Goal: Transaction & Acquisition: Subscribe to service/newsletter

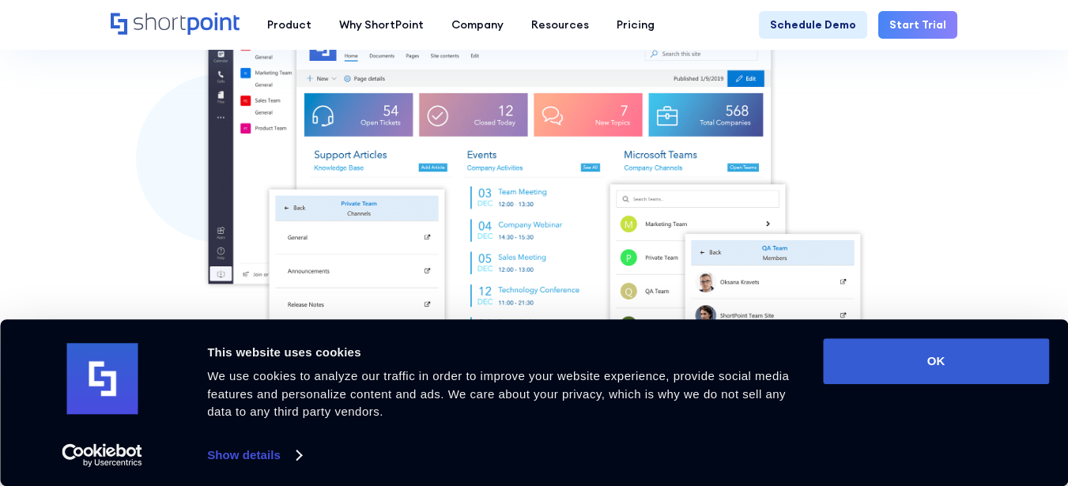
scroll to position [474, 0]
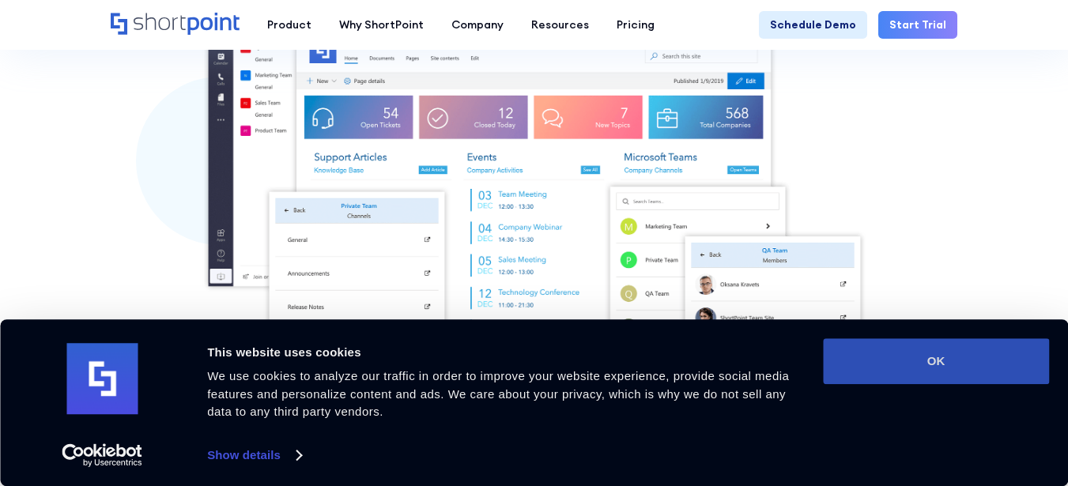
click at [948, 349] on button "OK" at bounding box center [936, 361] width 226 height 46
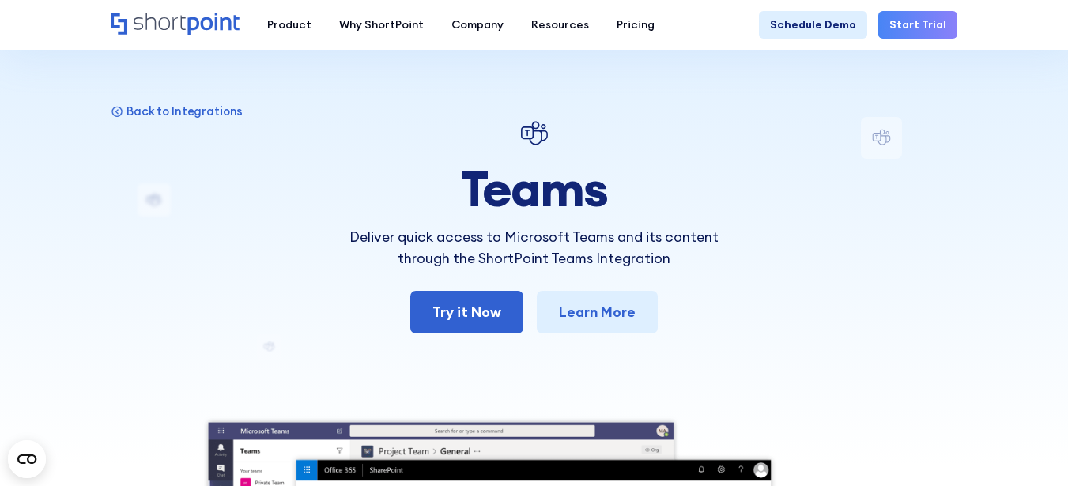
scroll to position [0, 0]
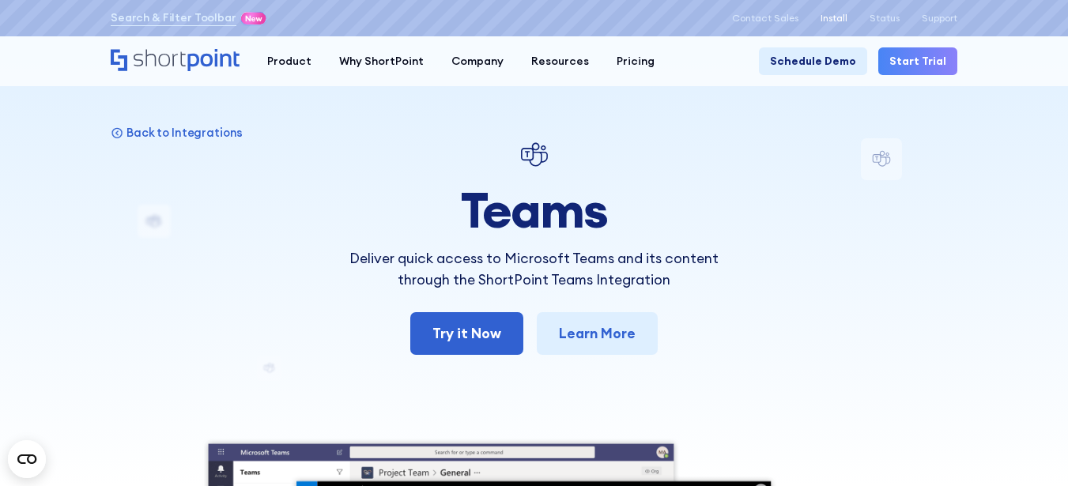
click at [828, 17] on p "Install" at bounding box center [834, 18] width 27 height 11
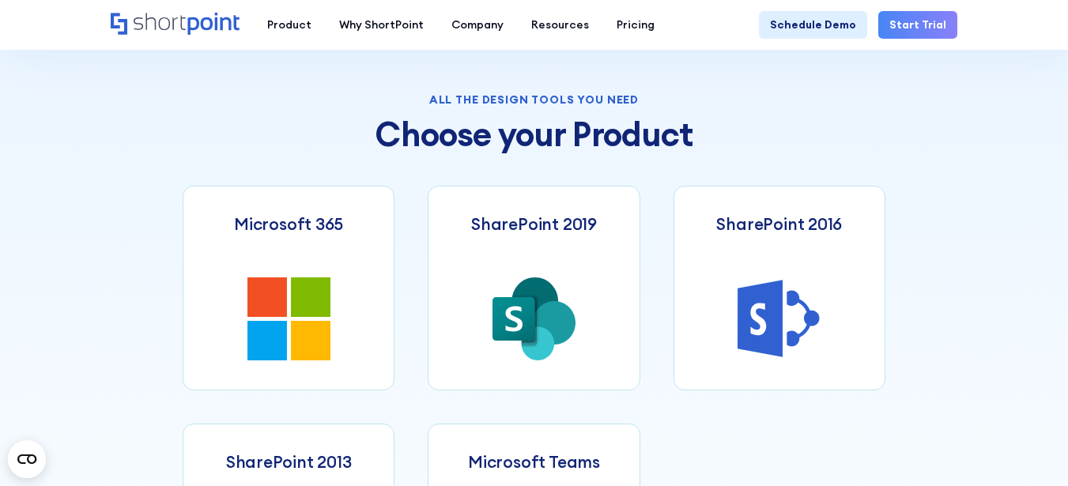
scroll to position [632, 0]
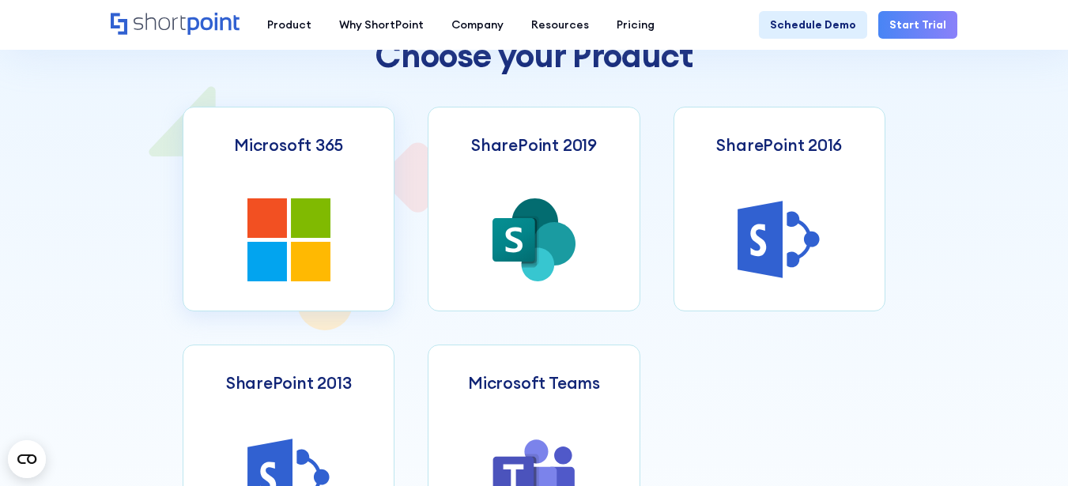
click at [289, 216] on icon at bounding box center [288, 239] width 83 height 83
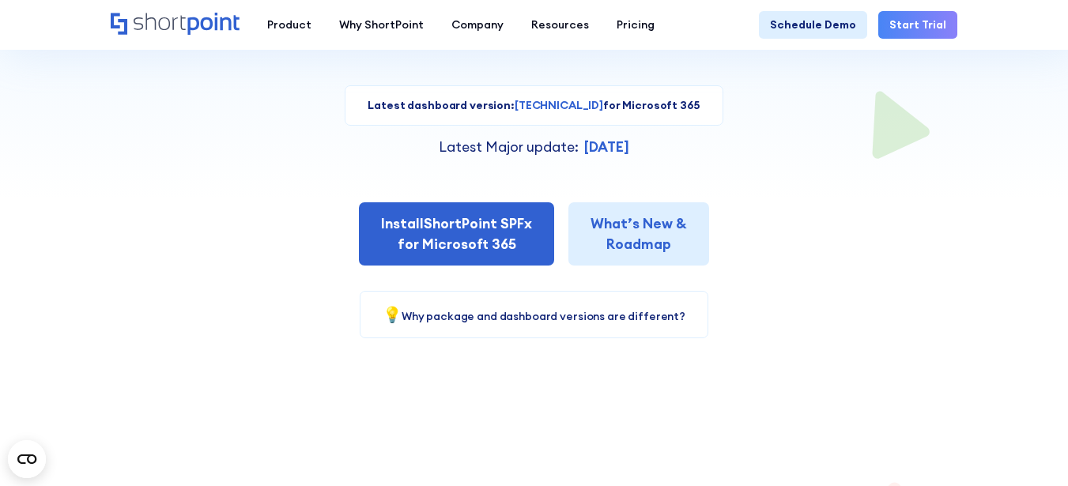
scroll to position [316, 0]
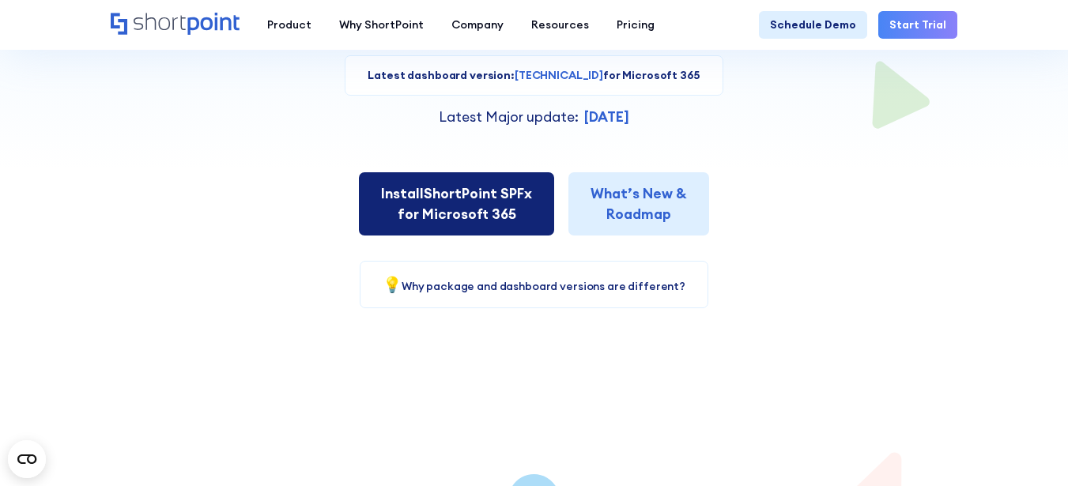
click at [456, 189] on link "Install ShortPoint SPFx for Microsoft 365" at bounding box center [456, 204] width 195 height 64
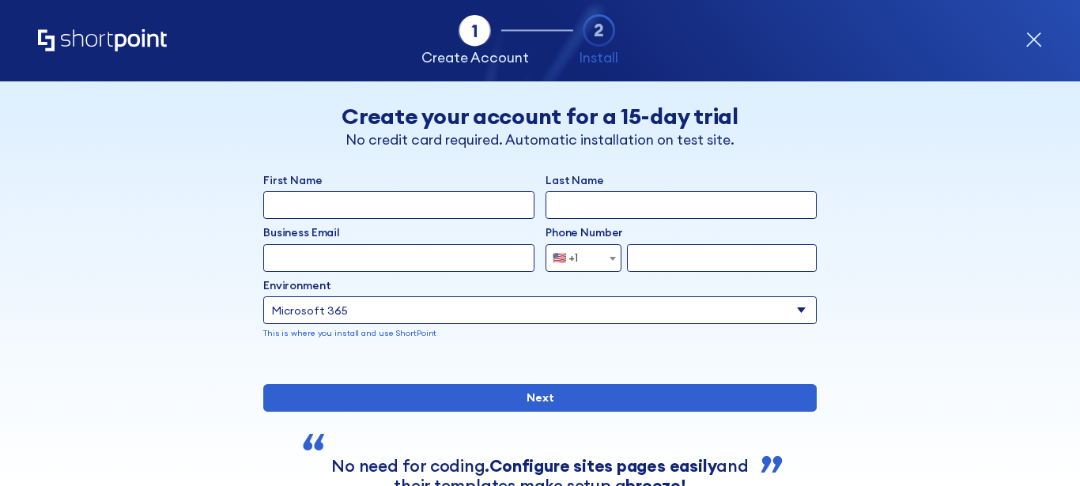
select select "Microsoft 365"
click at [285, 200] on input "First Name" at bounding box center [398, 205] width 271 height 28
type input "manon"
click at [587, 195] on input "Last Name" at bounding box center [680, 205] width 271 height 28
type input "loiselle"
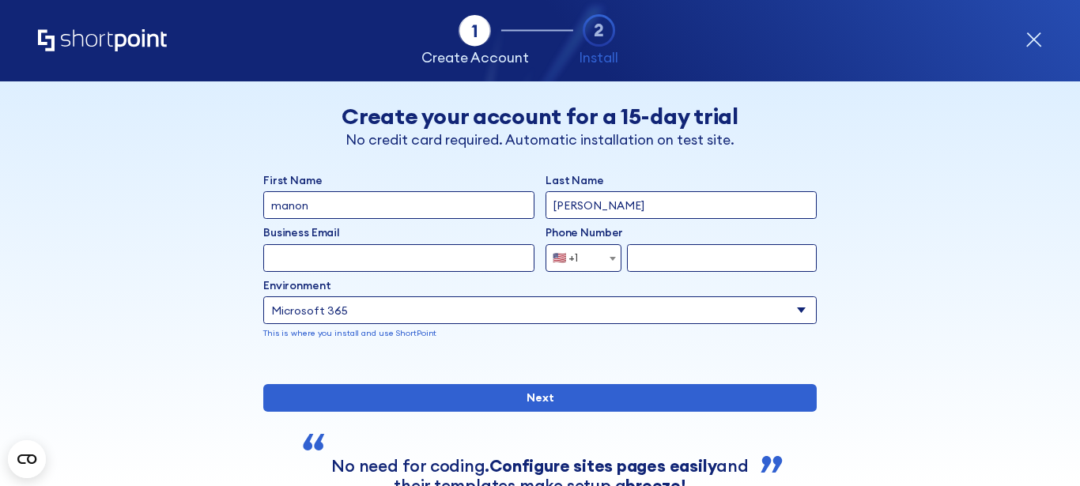
click at [266, 262] on input "Business Email" at bounding box center [398, 258] width 271 height 28
type input "loisellemanon60@gmail.com"
click at [609, 258] on b "form" at bounding box center [612, 259] width 6 height 4
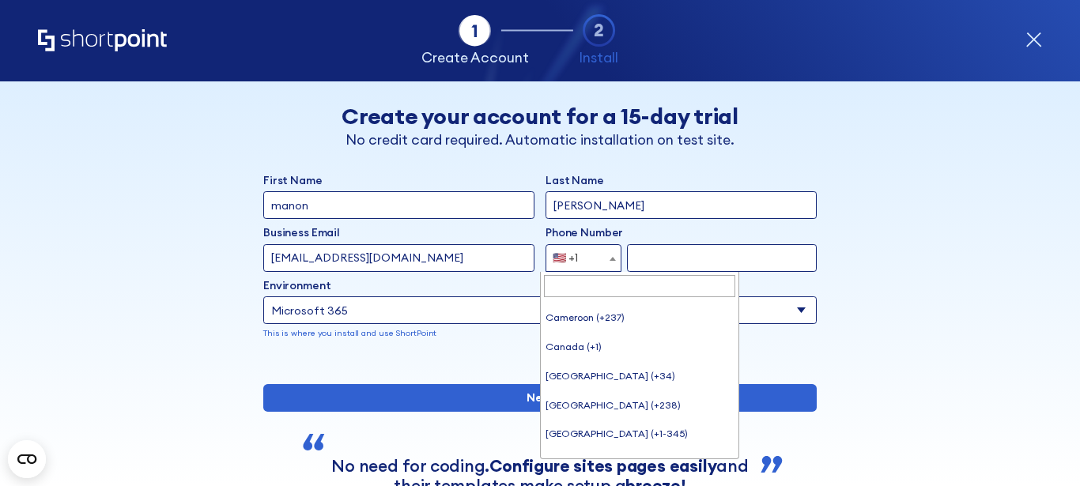
scroll to position [946, 0]
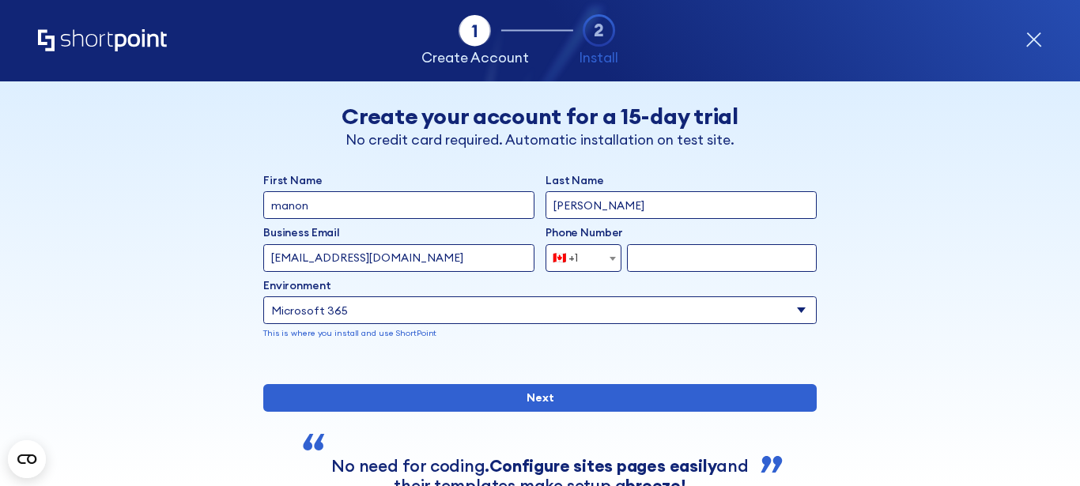
click at [658, 261] on input "form" at bounding box center [722, 258] width 190 height 28
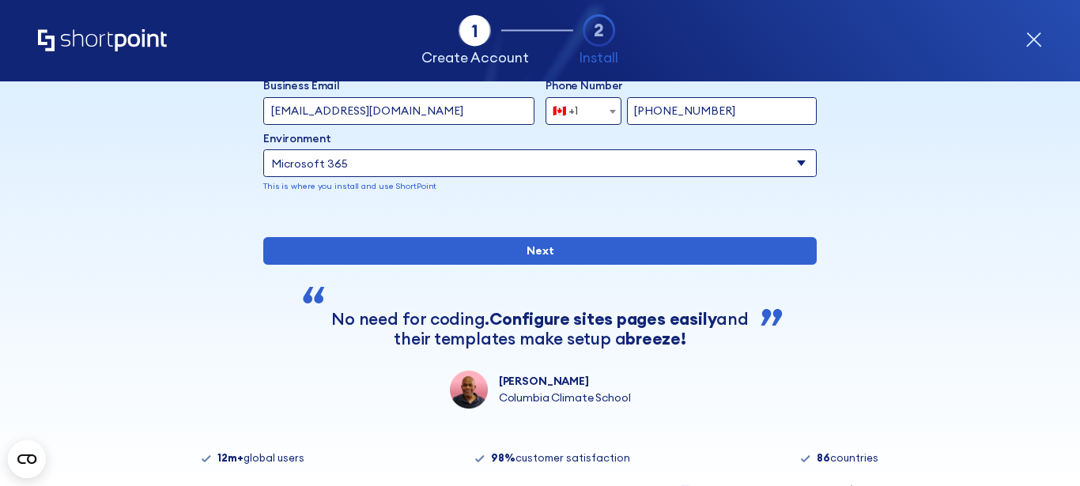
scroll to position [0, 0]
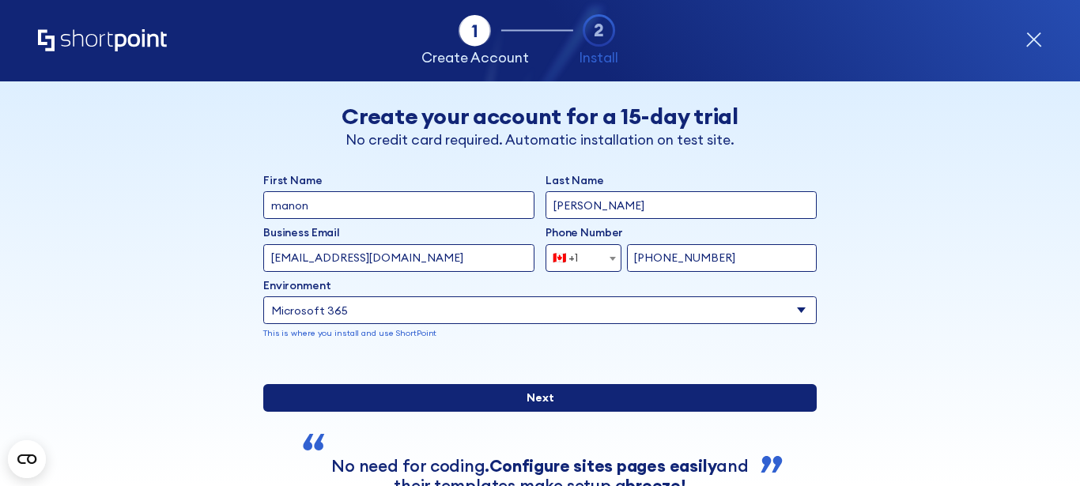
type input "514-973-7678"
click at [532, 412] on input "Next" at bounding box center [539, 398] width 553 height 28
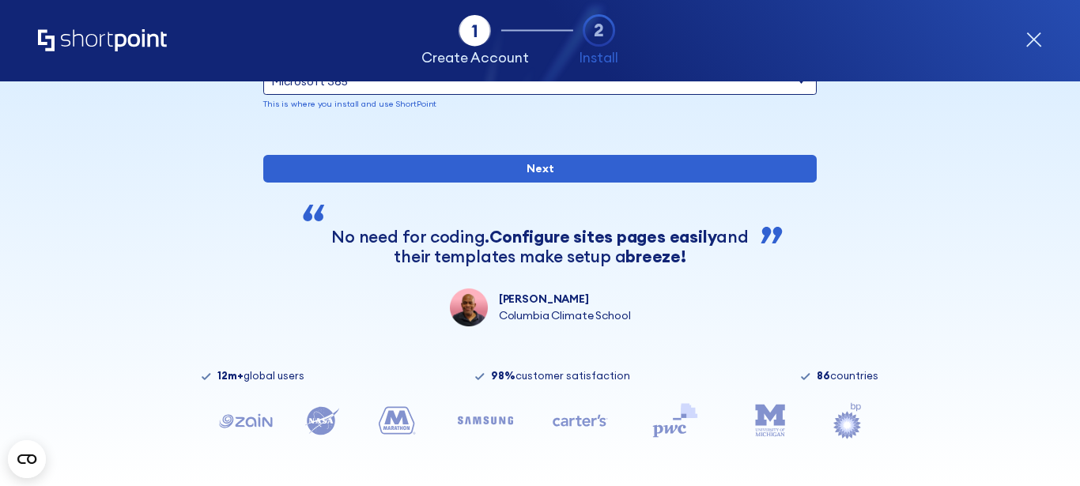
scroll to position [282, 0]
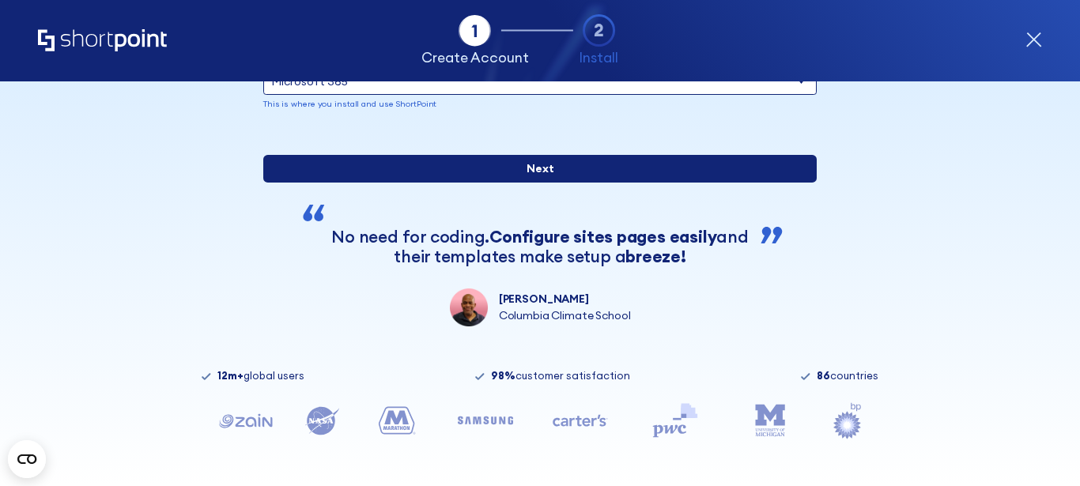
click at [533, 161] on input "Next" at bounding box center [539, 169] width 553 height 28
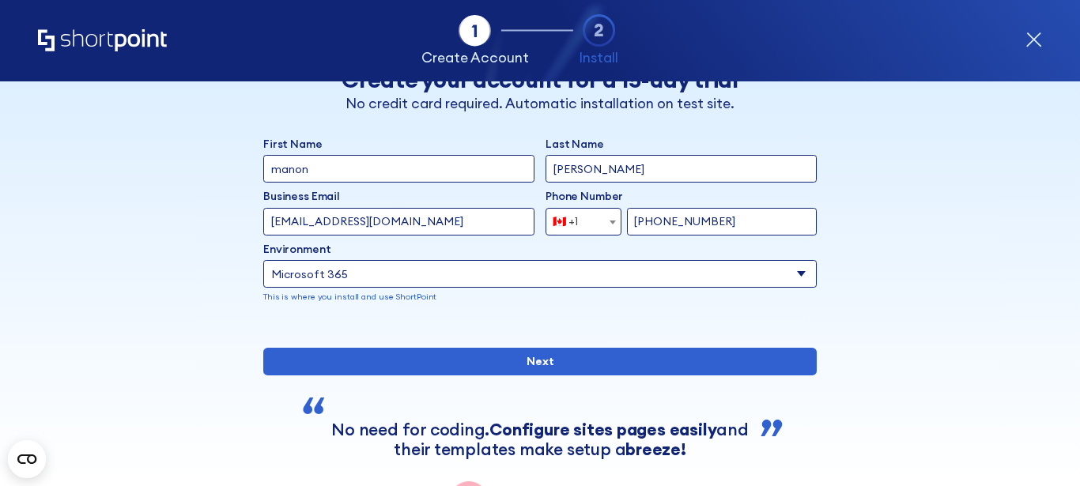
scroll to position [5, 0]
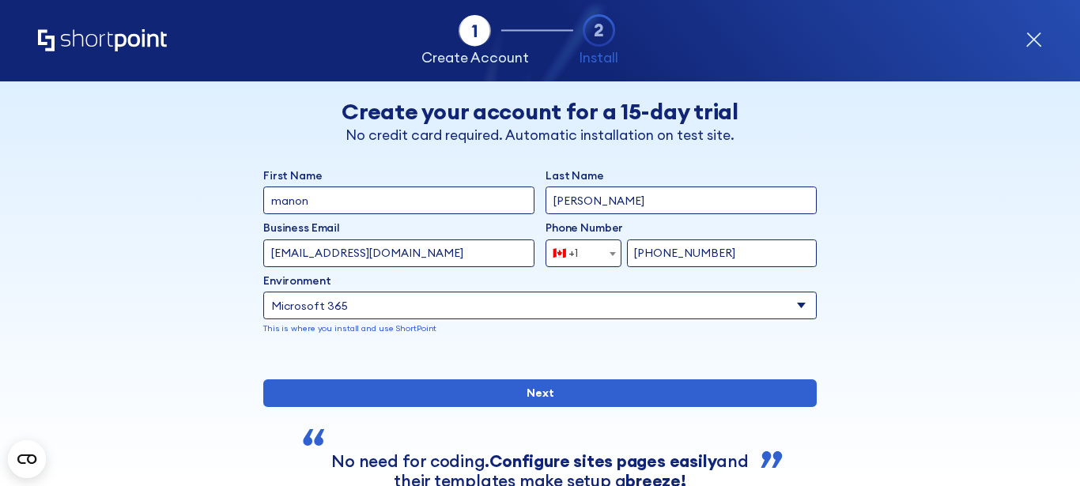
click at [563, 295] on select "Select an environment Microsoft 365 SharePoint Online SharePoint Subscription E…" at bounding box center [539, 306] width 553 height 28
click at [372, 307] on select "Select an environment Microsoft 365 SharePoint Online SharePoint Subscription E…" at bounding box center [539, 306] width 553 height 28
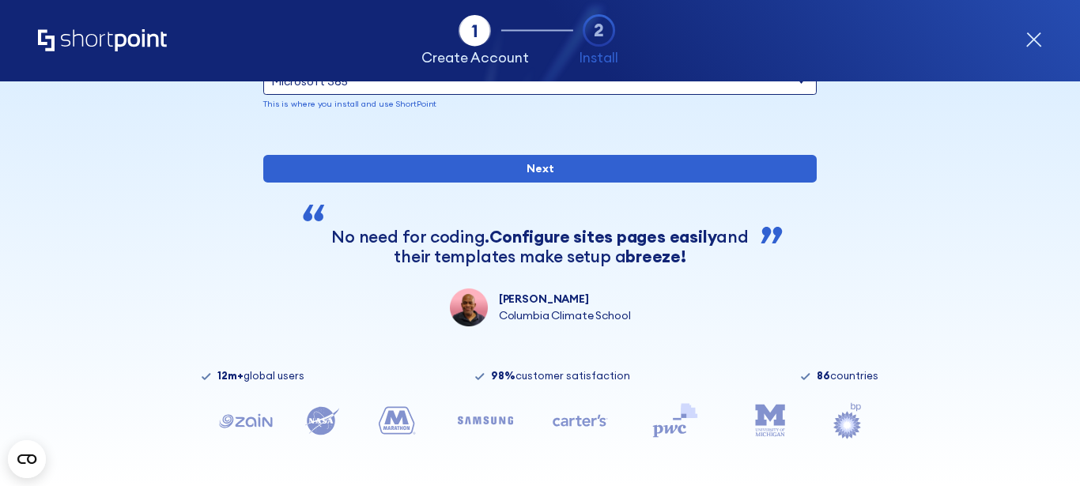
scroll to position [282, 0]
click at [607, 32] on icon "form" at bounding box center [599, 30] width 33 height 33
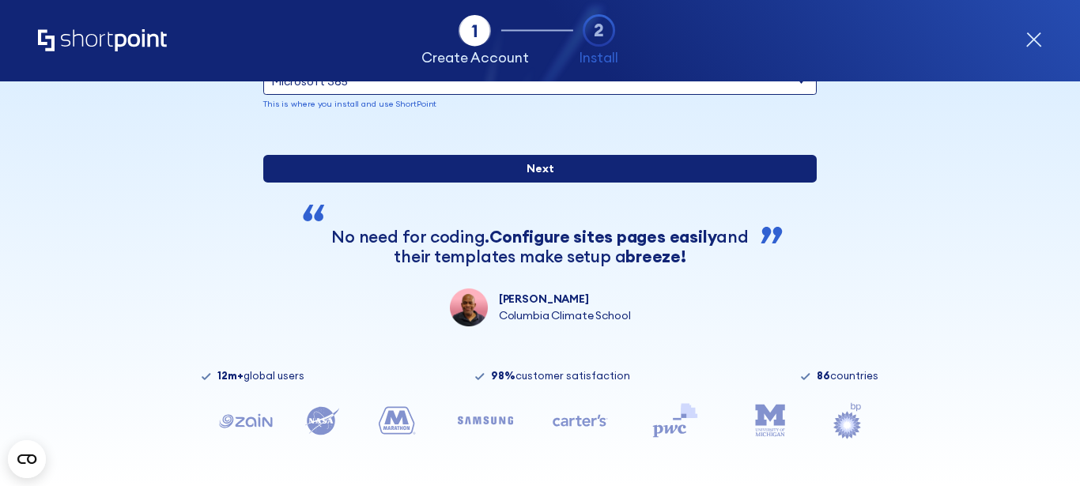
click at [532, 164] on input "Next" at bounding box center [539, 169] width 553 height 28
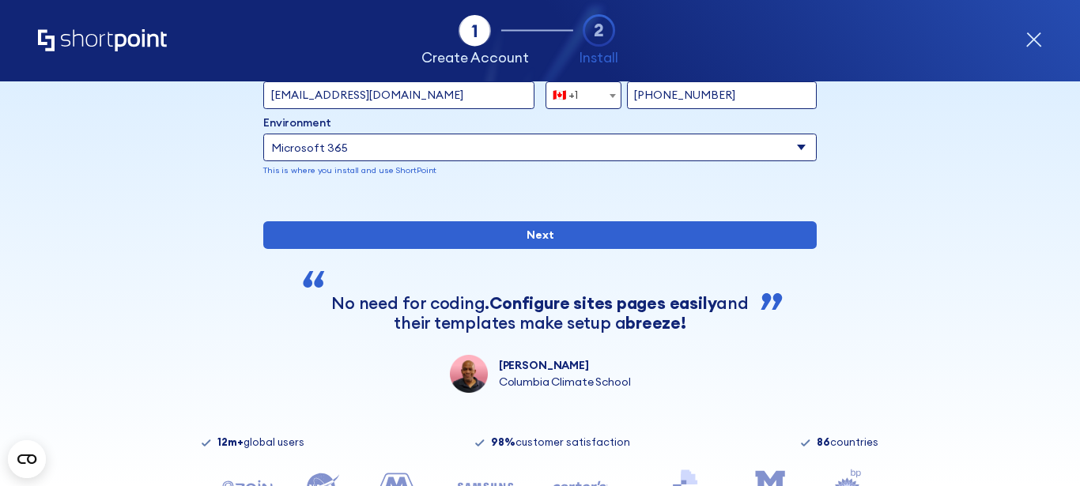
click at [447, 170] on p "This is where you install and use ShortPoint" at bounding box center [539, 170] width 553 height 13
click at [478, 26] on circle "form" at bounding box center [474, 31] width 30 height 30
click at [596, 30] on icon "form" at bounding box center [599, 30] width 33 height 33
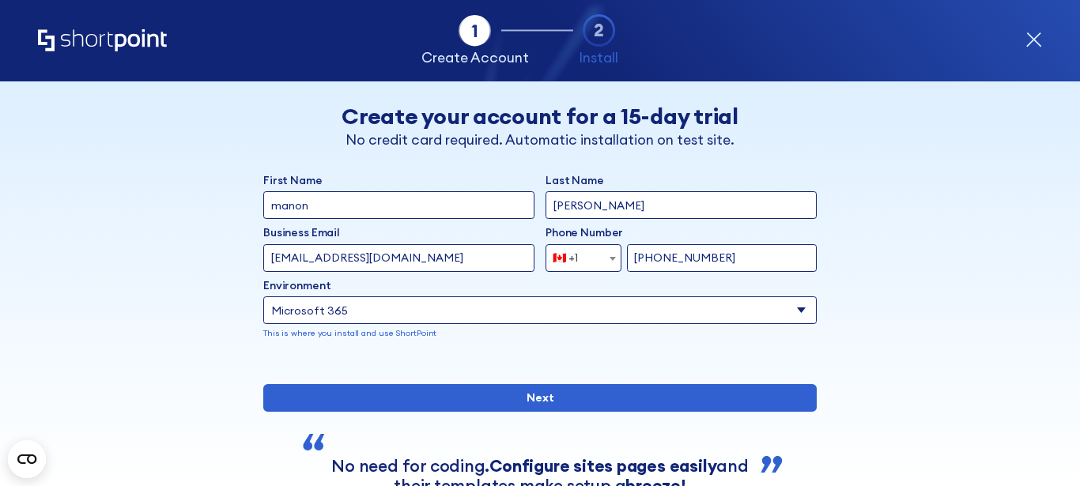
scroll to position [79, 0]
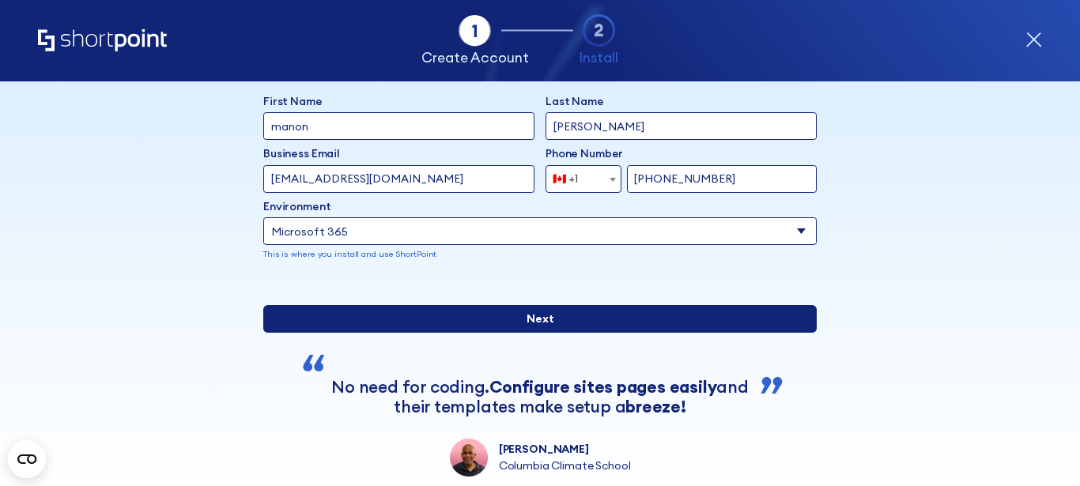
click at [541, 333] on input "Next" at bounding box center [539, 319] width 553 height 28
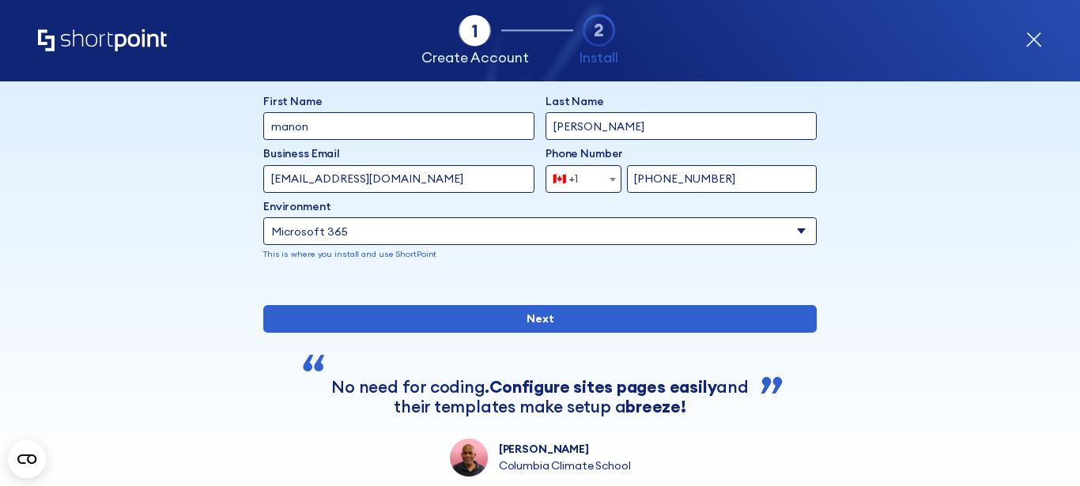
click at [485, 182] on input "loisellemanon60@gmail.com" at bounding box center [398, 179] width 271 height 28
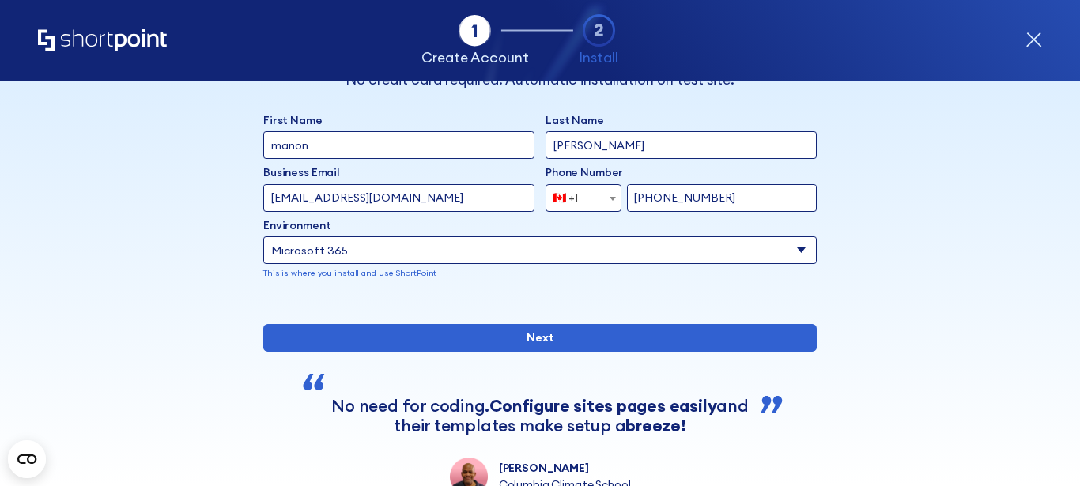
scroll to position [0, 0]
